Goal: Task Accomplishment & Management: Use online tool/utility

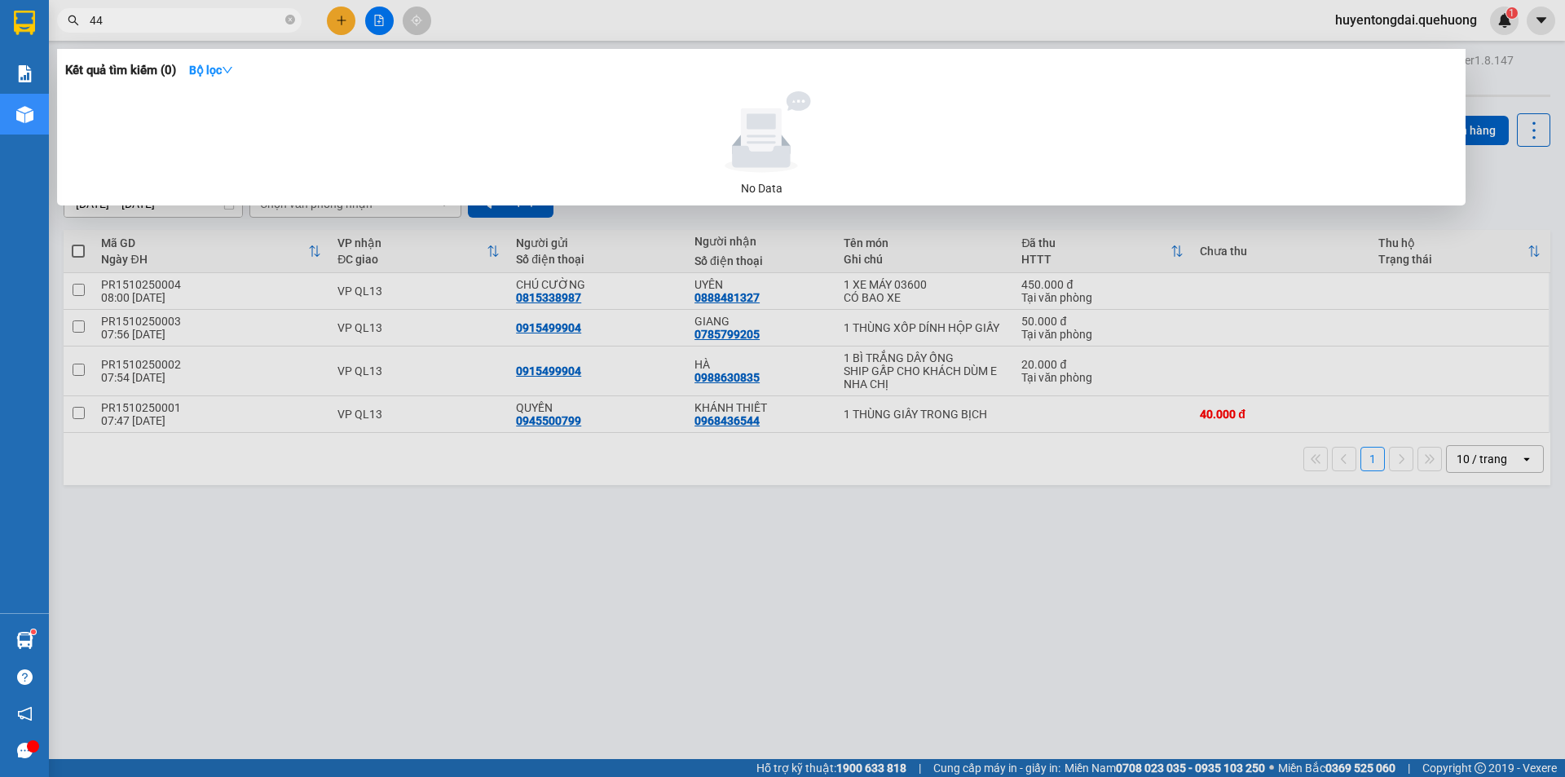
type input "446"
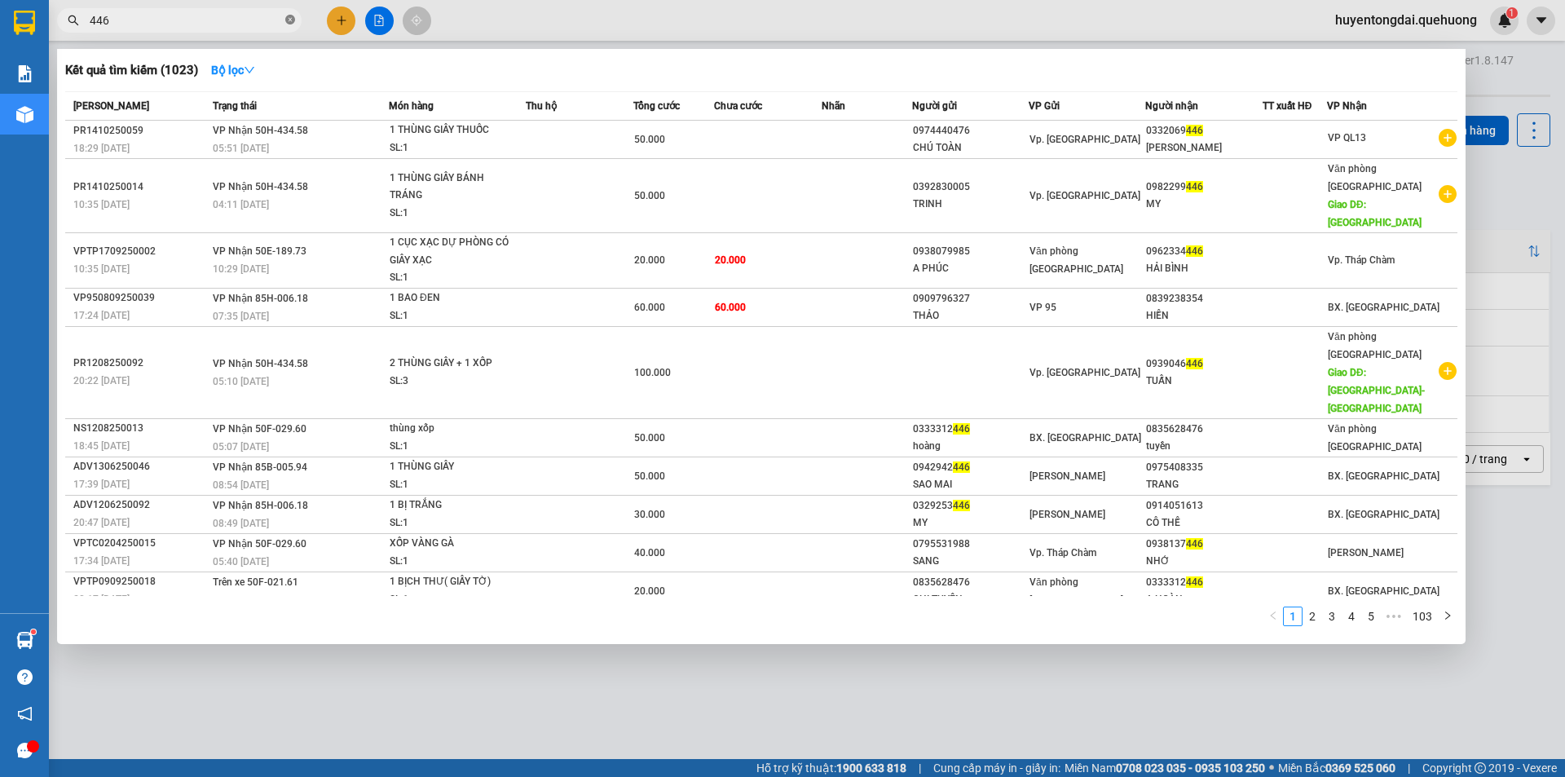
click at [292, 17] on icon "close-circle" at bounding box center [290, 20] width 10 height 10
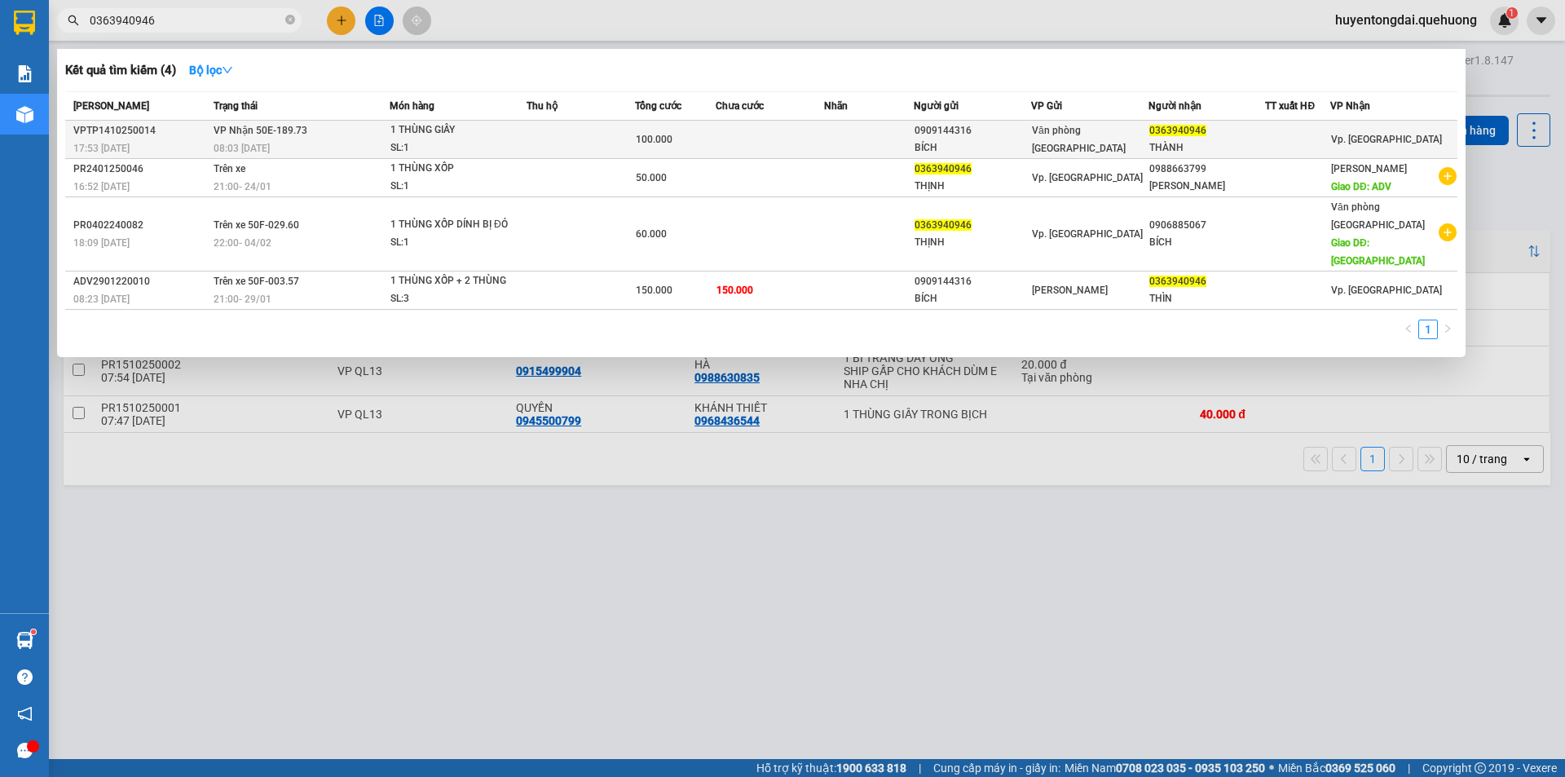
type input "0363940946"
click at [543, 134] on td at bounding box center [580, 140] width 108 height 38
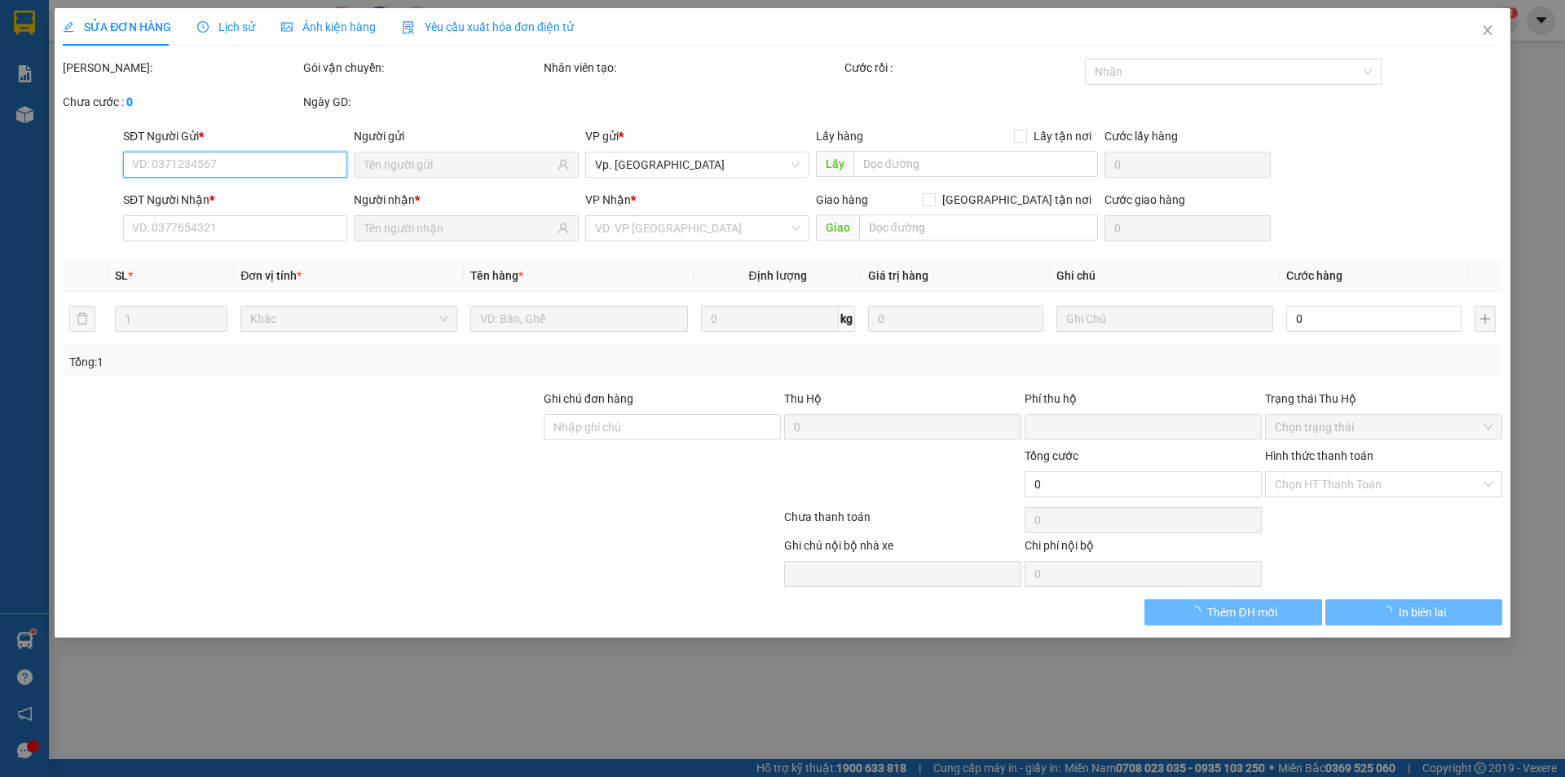
type input "0909144316"
type input "BÍCH"
type input "0363940946"
type input "THÀNH"
type input "0"
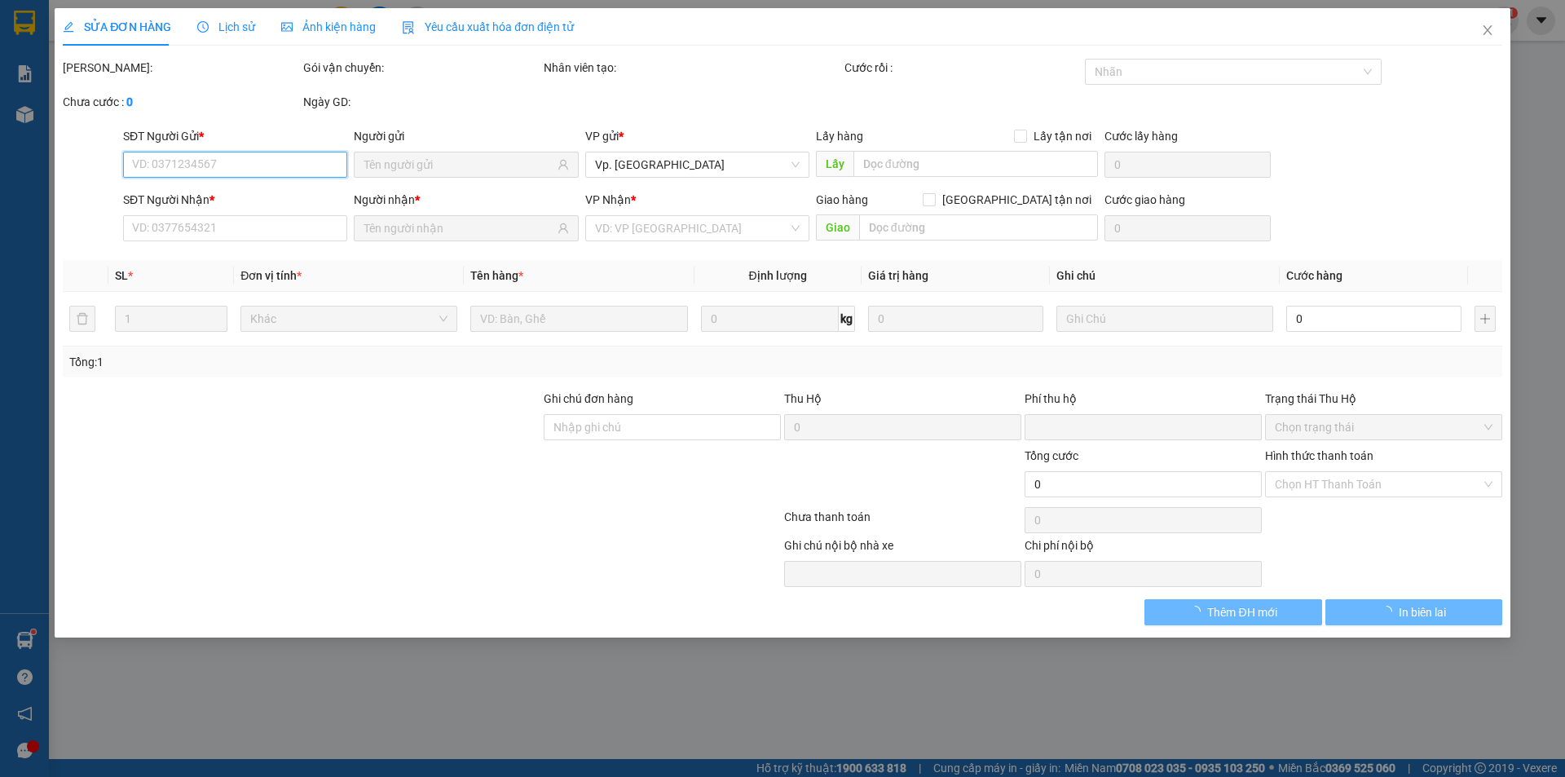
type input "100.000"
